Goal: Transaction & Acquisition: Purchase product/service

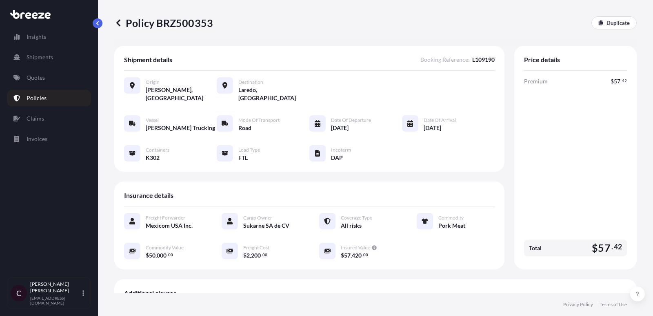
click at [33, 78] on p "Quotes" at bounding box center [36, 77] width 18 height 8
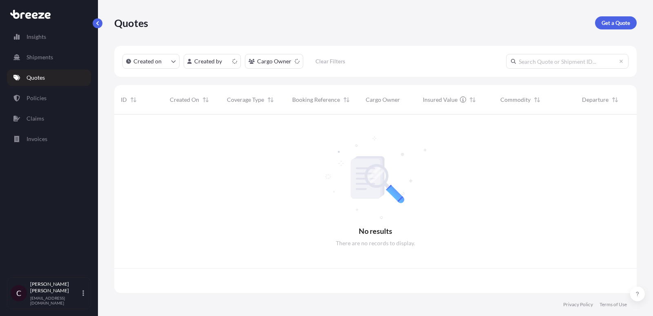
scroll to position [183, 523]
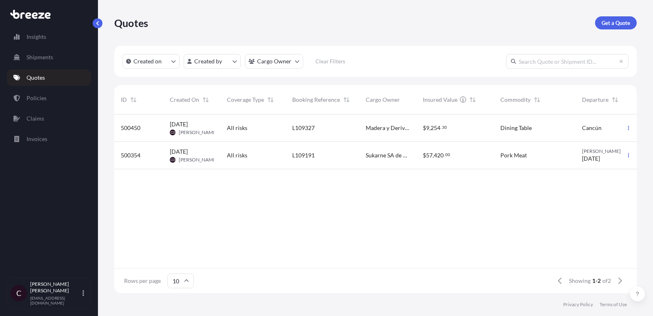
click at [252, 136] on div "All risks" at bounding box center [252, 127] width 65 height 27
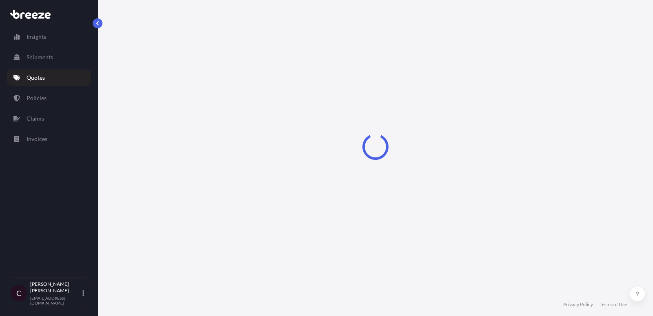
select select "Road"
select select "1"
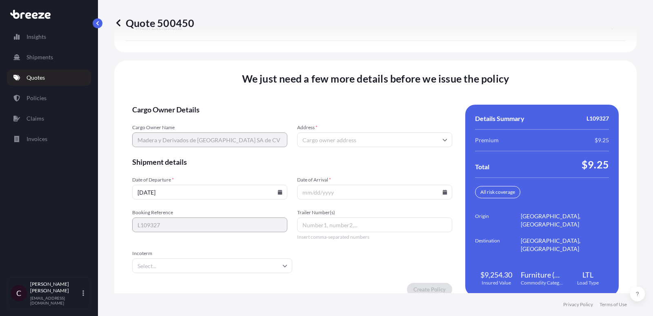
scroll to position [1189, 0]
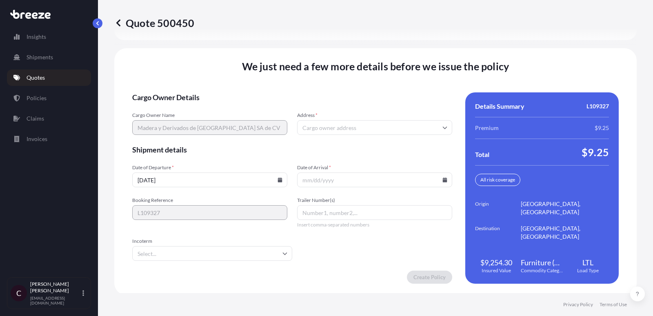
click at [279, 177] on icon at bounding box center [280, 179] width 4 height 5
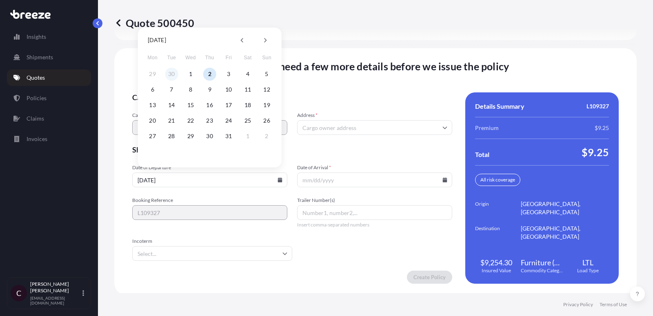
click at [173, 73] on button "30" at bounding box center [171, 73] width 13 height 13
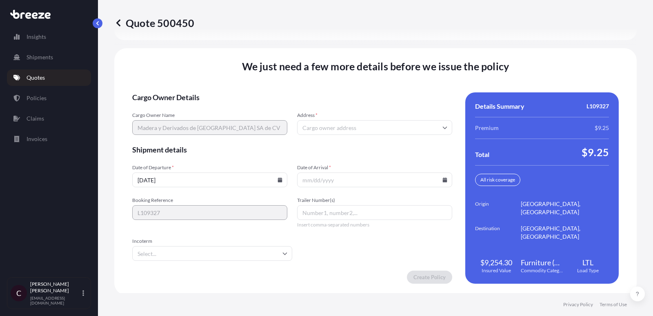
type input "[DATE]"
click at [354, 178] on input "Date of Arrival *" at bounding box center [374, 179] width 155 height 15
click at [445, 178] on icon at bounding box center [445, 179] width 4 height 5
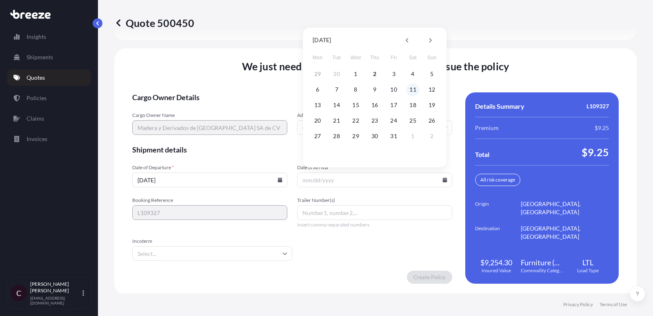
click at [412, 91] on button "11" at bounding box center [413, 89] width 13 height 13
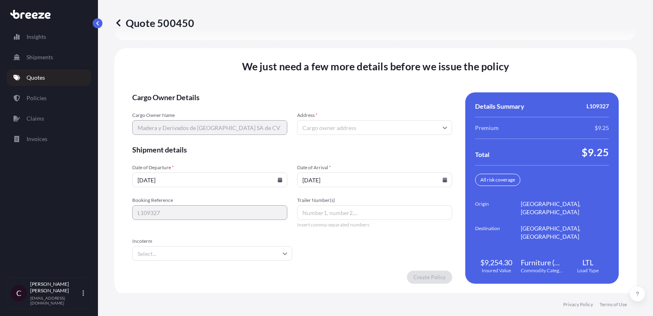
type input "[DATE]"
click at [331, 215] on input "Trailer Number(s)" at bounding box center [374, 212] width 155 height 15
type input "l"
type input "LTL"
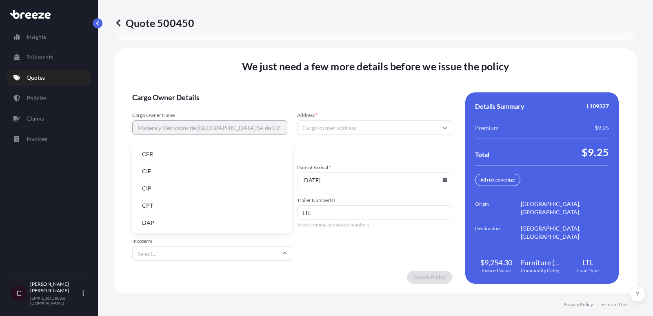
click at [291, 254] on input "Incoterm" at bounding box center [212, 253] width 160 height 15
click at [226, 222] on li "DAP" at bounding box center [213, 223] width 154 height 16
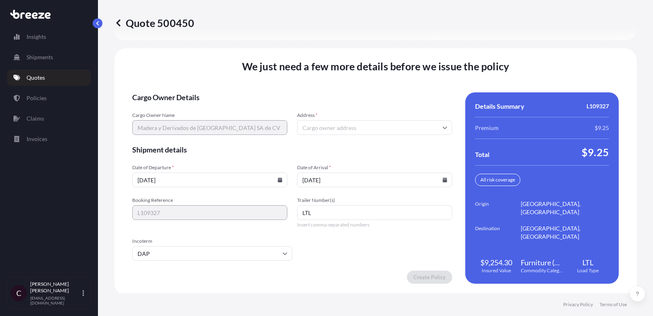
click at [370, 126] on input "Address *" at bounding box center [374, 127] width 155 height 15
type input "itz fur"
paste input "Ave. 101 Manzana 01 Lote 15 RFC: MDD131028PG0 [GEOGRAPHIC_DATA][PERSON_NAME] 77…"
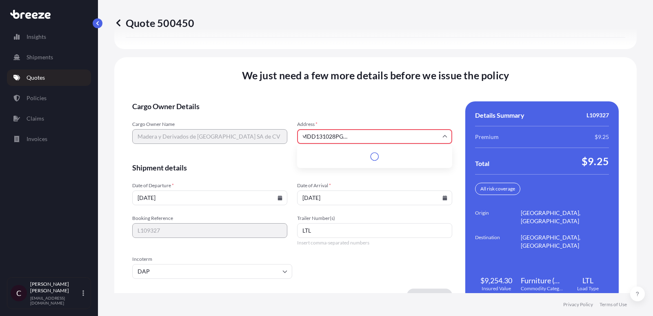
scroll to position [1197, 0]
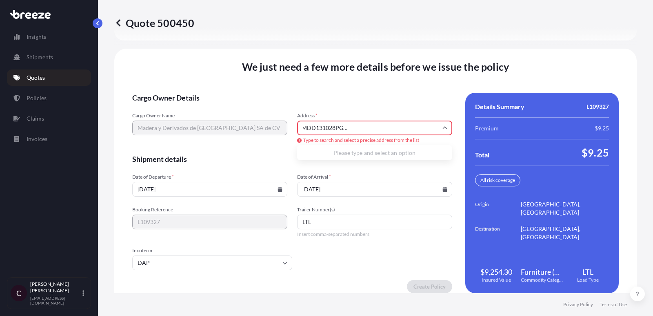
click at [330, 126] on input "Ave. 101 Manzana 01 Lote 15 RFC: MDD131028PG0 [GEOGRAPHIC_DATA][PERSON_NAME] 77…" at bounding box center [374, 127] width 155 height 15
drag, startPoint x: 347, startPoint y: 126, endPoint x: 376, endPoint y: 127, distance: 29.4
click at [376, 127] on input "Ave. 101 Manzana 01 Lote 15 RFC: MDD131028PG0 [GEOGRAPHIC_DATA][PERSON_NAME] 77…" at bounding box center [374, 127] width 155 height 15
click at [388, 157] on div "Please type and select an option" at bounding box center [374, 152] width 149 height 9
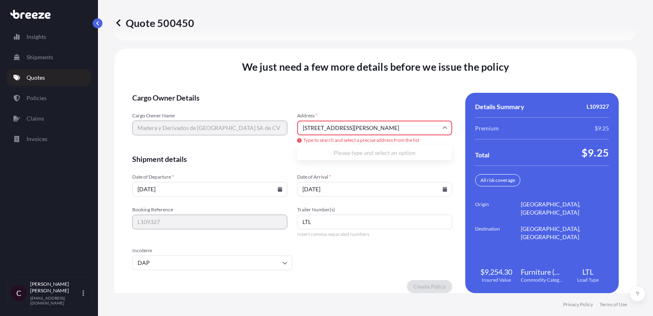
click at [378, 126] on input "[STREET_ADDRESS][PERSON_NAME]" at bounding box center [374, 127] width 155 height 15
drag, startPoint x: 434, startPoint y: 126, endPoint x: 465, endPoint y: 127, distance: 30.6
click at [465, 127] on div "Cargo Owner Details Cargo Owner Name Madera y Derivados de [GEOGRAPHIC_DATA] SA…" at bounding box center [375, 193] width 487 height 200
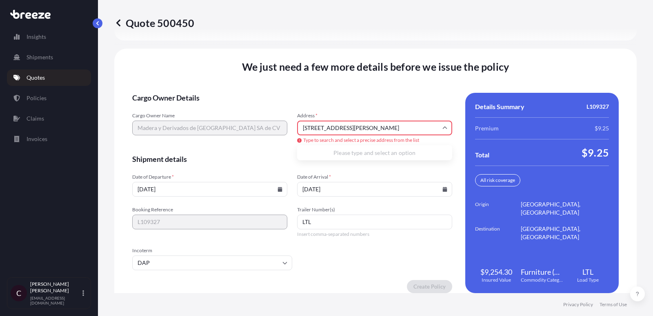
drag, startPoint x: 378, startPoint y: 127, endPoint x: 444, endPoint y: 127, distance: 66.5
click at [444, 127] on div "[STREET_ADDRESS][PERSON_NAME]" at bounding box center [374, 127] width 155 height 15
type input "[STREET_ADDRESS]"
type input "78045"
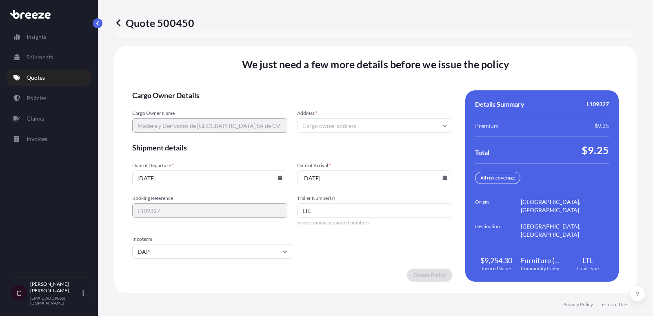
scroll to position [1189, 0]
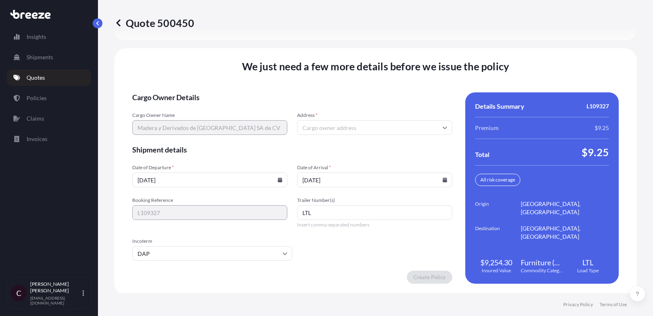
paste input "[STREET_ADDRESS][PERSON_NAME]"
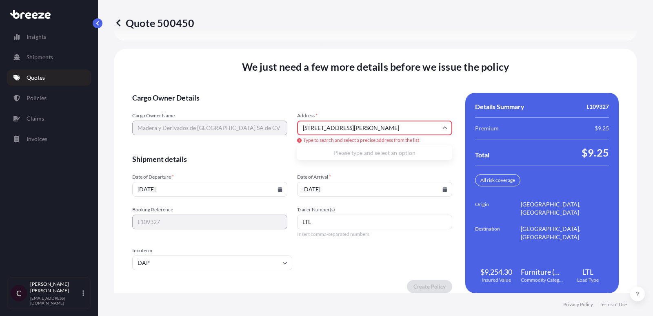
scroll to position [0, 0]
type input "[STREET_ADDRESS][PERSON_NAME]"
click at [360, 93] on span "Cargo Owner Details" at bounding box center [292, 98] width 320 height 10
